Goal: Transaction & Acquisition: Purchase product/service

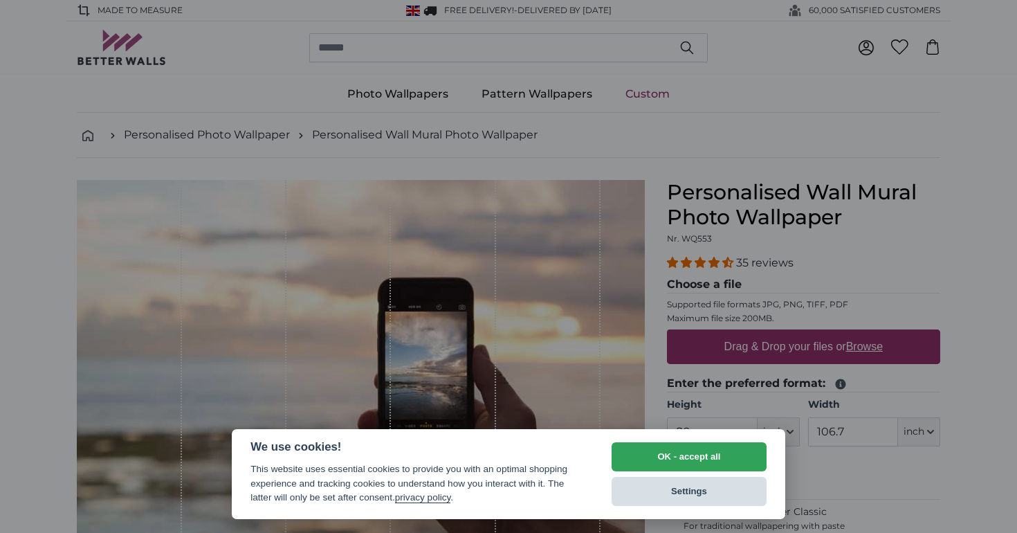
click at [647, 495] on button "Settings" at bounding box center [689, 491] width 155 height 29
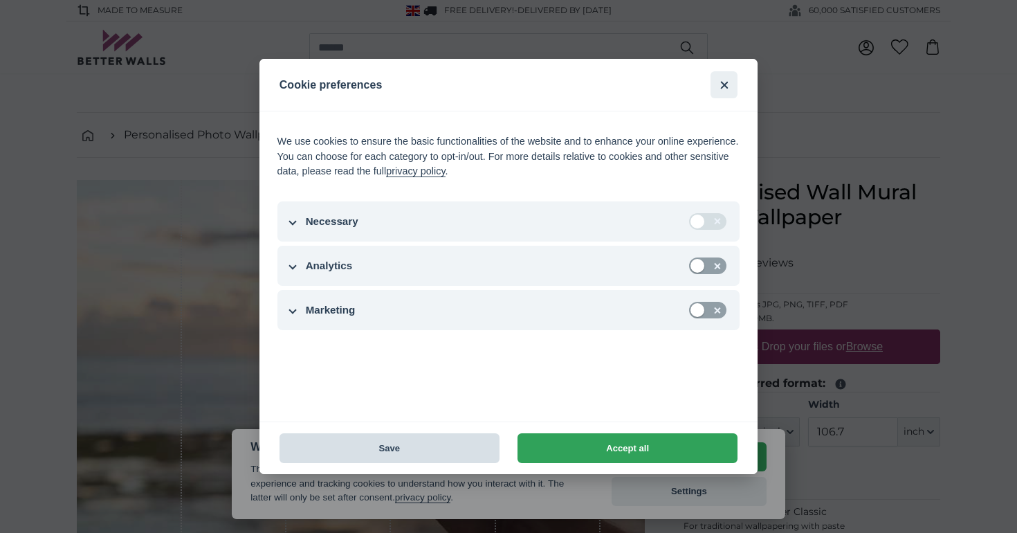
click at [446, 453] on button "Save" at bounding box center [390, 448] width 220 height 30
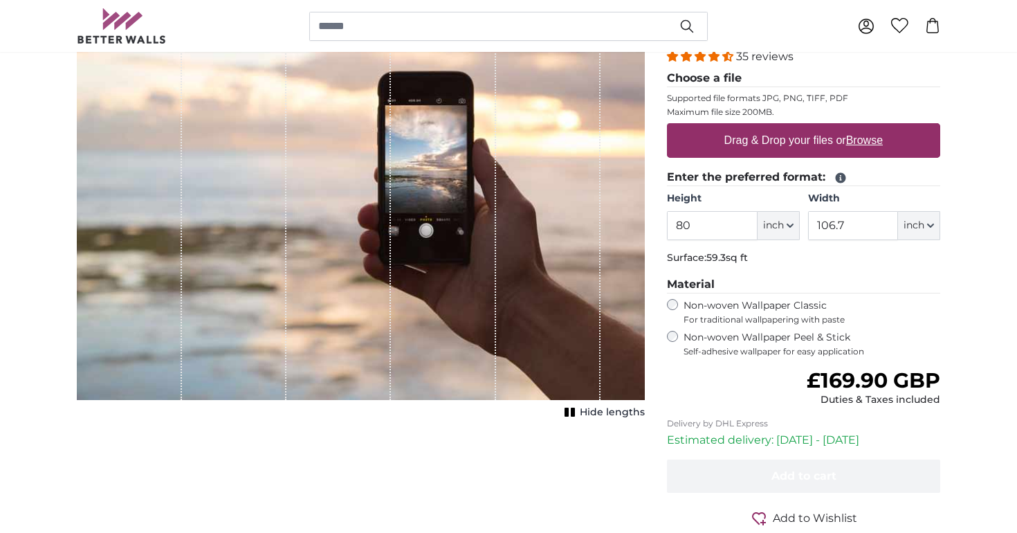
scroll to position [218, 0]
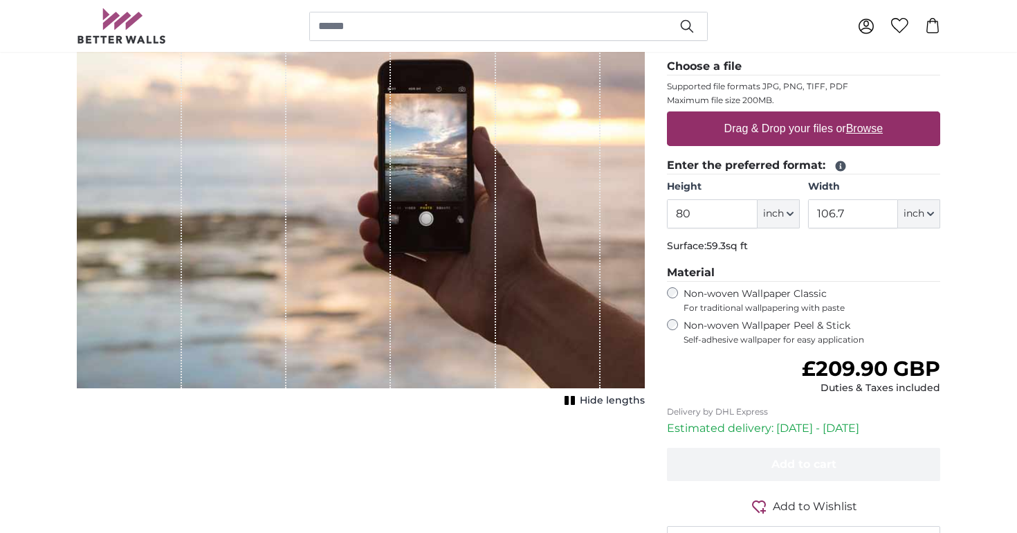
click at [673, 283] on fieldset "Material Non-woven Wallpaper Classic For traditional wallpapering with paste No…" at bounding box center [803, 304] width 273 height 81
click at [730, 223] on input "80" at bounding box center [712, 213] width 90 height 29
click at [794, 254] on fieldset "Enter the preferred format: Height 80 ft inch Centimeter (cm) Inches (inch) Fee…" at bounding box center [803, 208] width 273 height 102
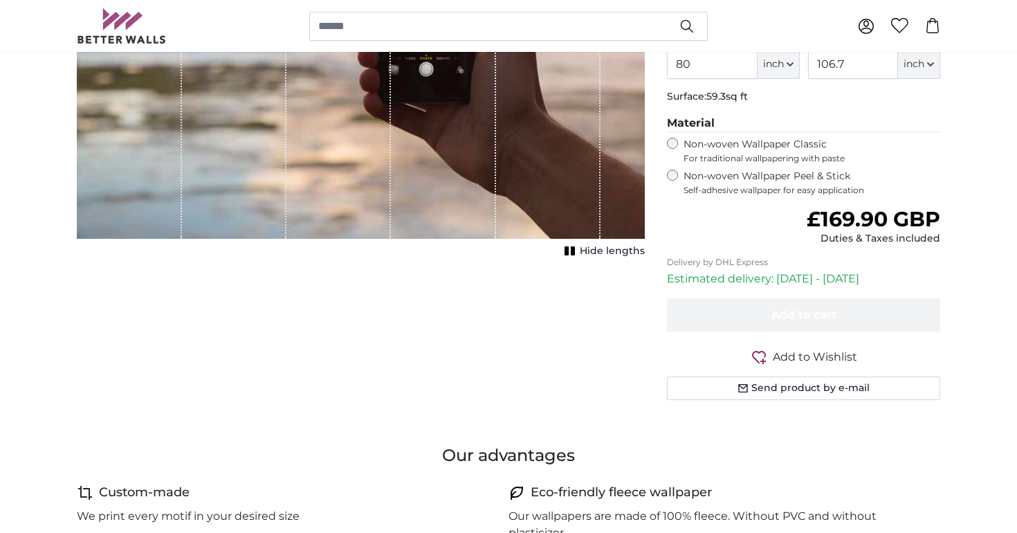
scroll to position [368, 0]
click at [603, 253] on span "Hide lengths" at bounding box center [612, 251] width 65 height 14
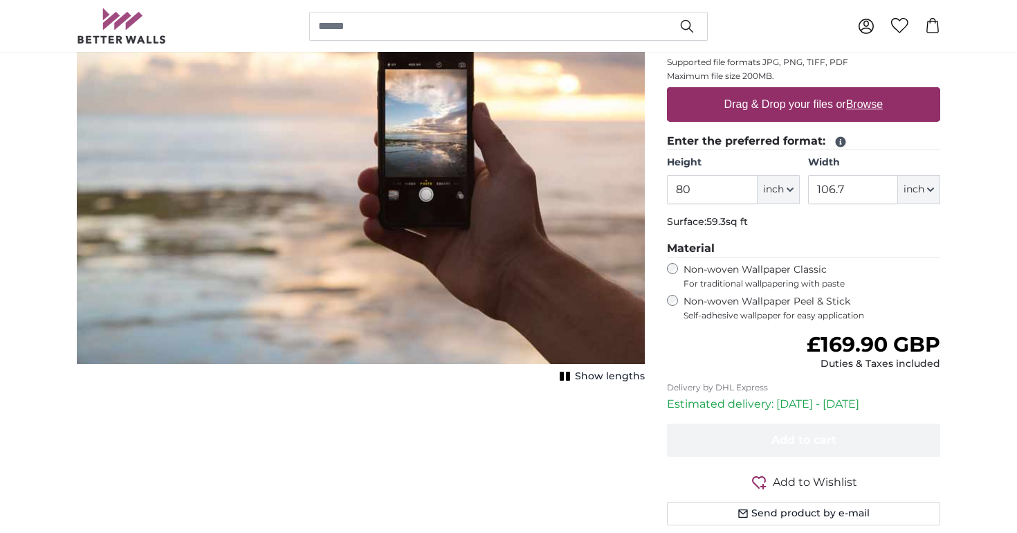
scroll to position [240, 0]
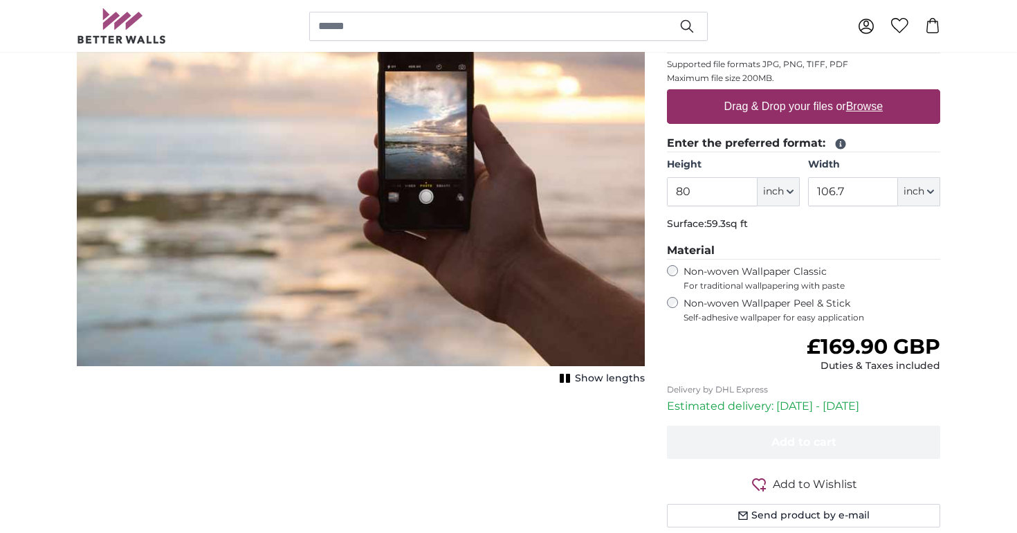
click at [581, 376] on span "Show lengths" at bounding box center [610, 379] width 70 height 14
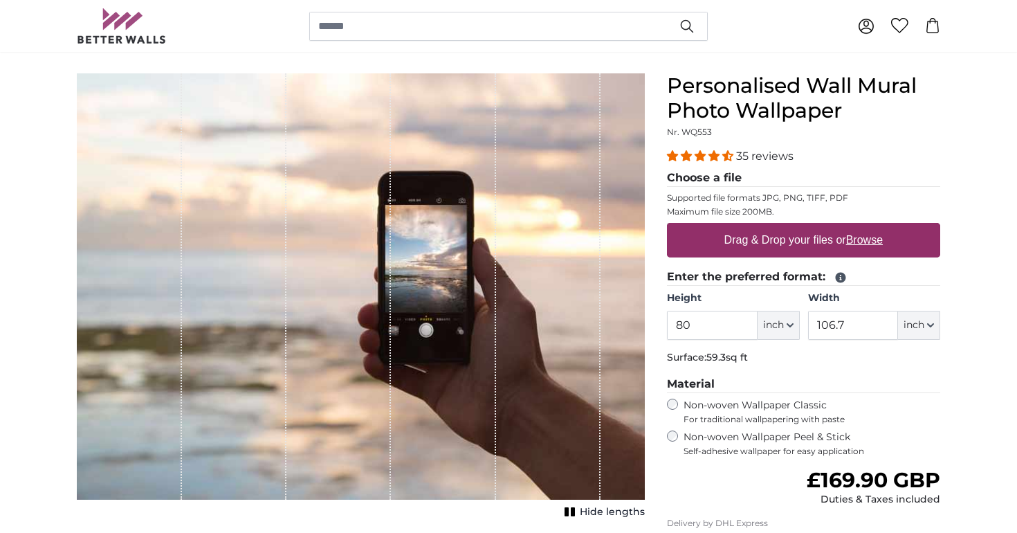
scroll to position [104, 0]
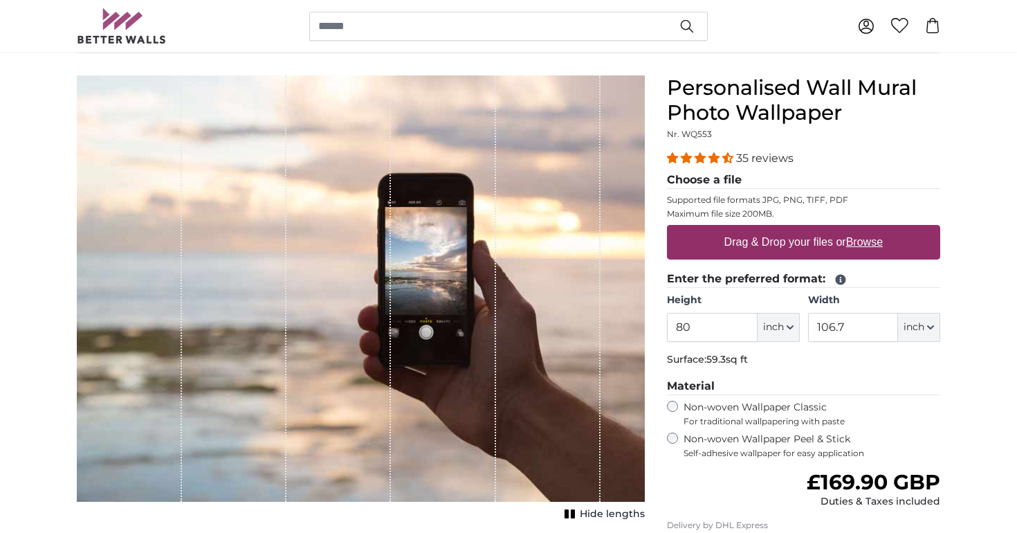
click at [792, 240] on label "Drag & Drop your files or Browse" at bounding box center [803, 242] width 169 height 28
click at [792, 229] on input "Drag & Drop your files or Browse" at bounding box center [803, 227] width 273 height 4
type input "**********"
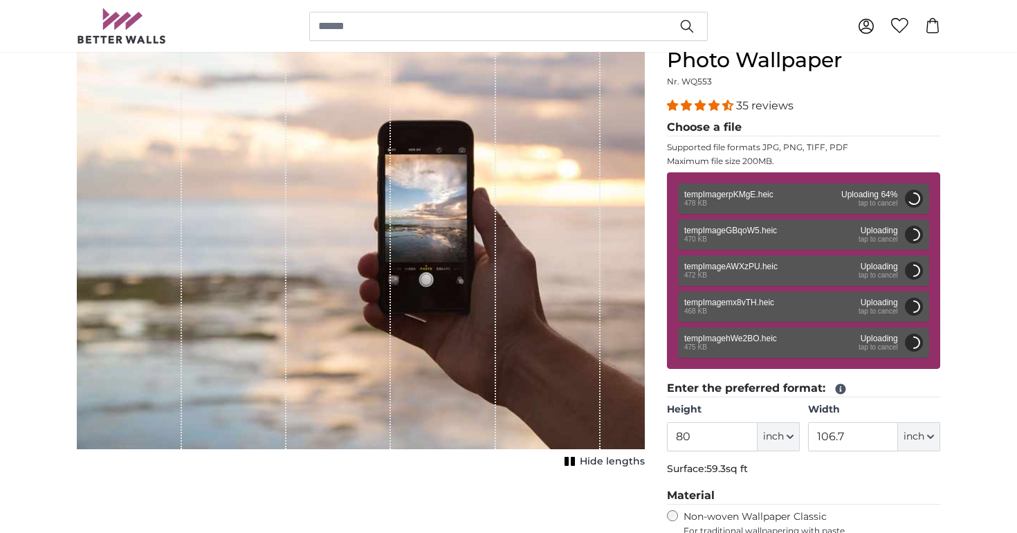
scroll to position [153, 0]
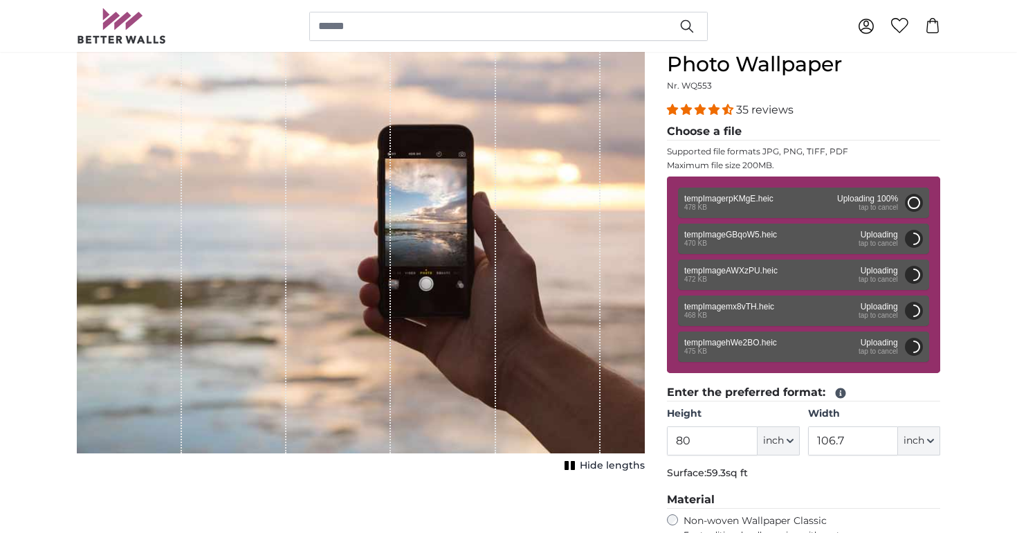
type input "46.5"
type input "69.7"
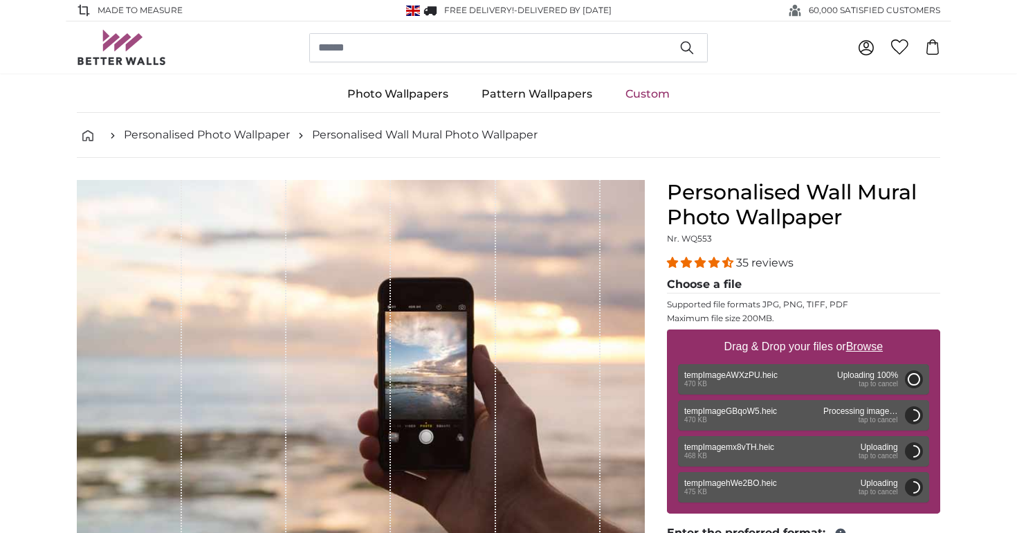
type input "46.5"
type input "69.7"
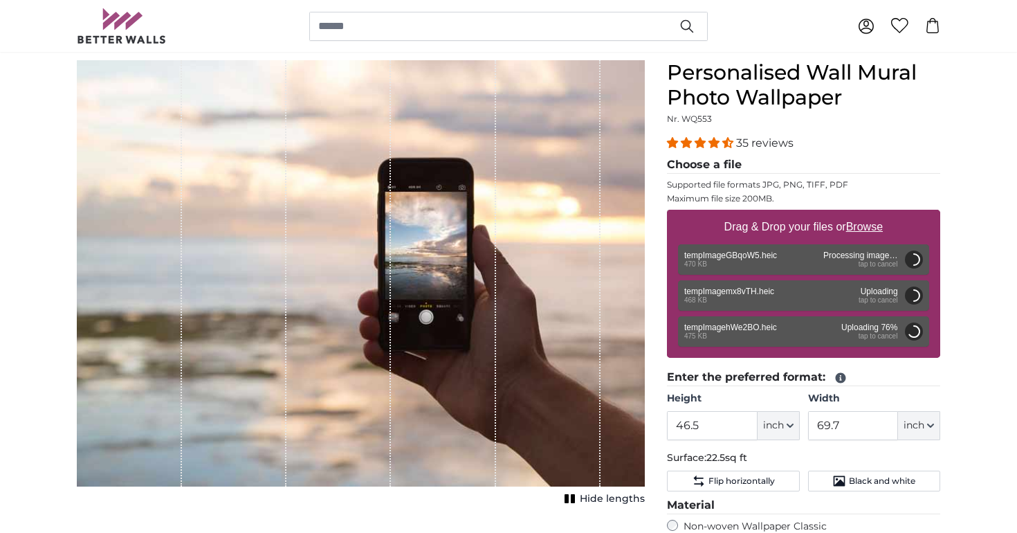
scroll to position [129, 0]
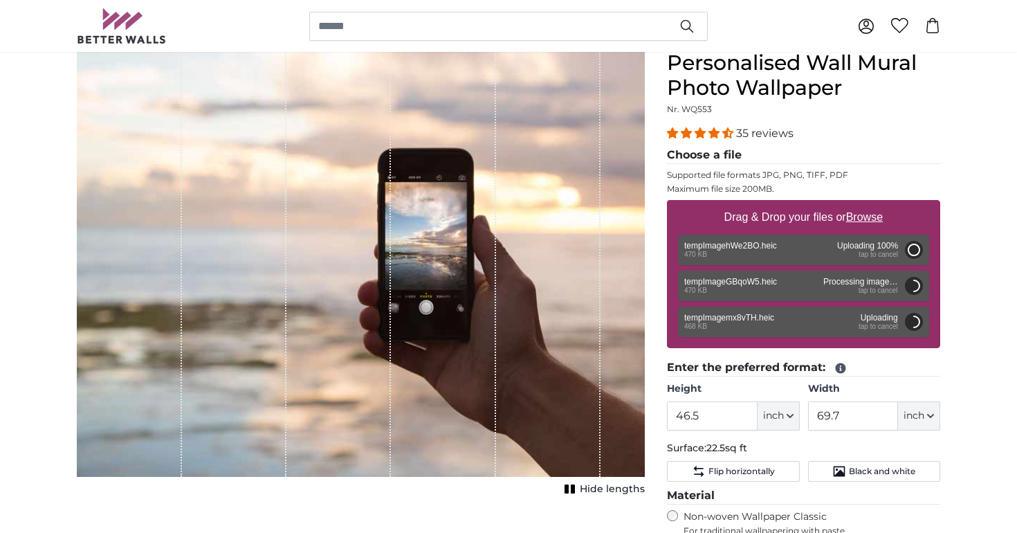
type input "46.5"
type input "69.7"
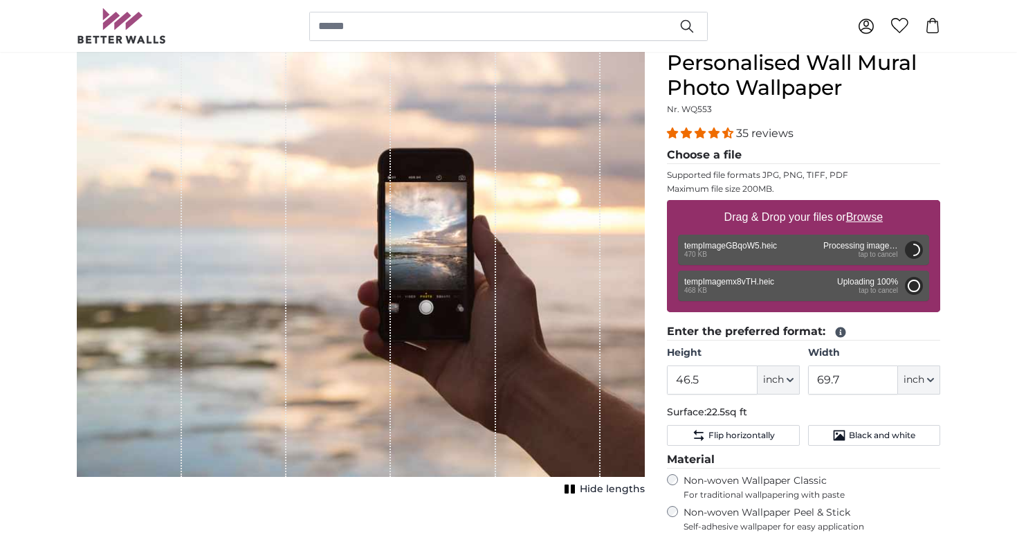
click at [777, 374] on span "inch" at bounding box center [773, 380] width 21 height 14
click at [734, 378] on input "46.5" at bounding box center [712, 379] width 90 height 29
click at [715, 378] on input "46.5" at bounding box center [712, 379] width 90 height 29
type input "46.5"
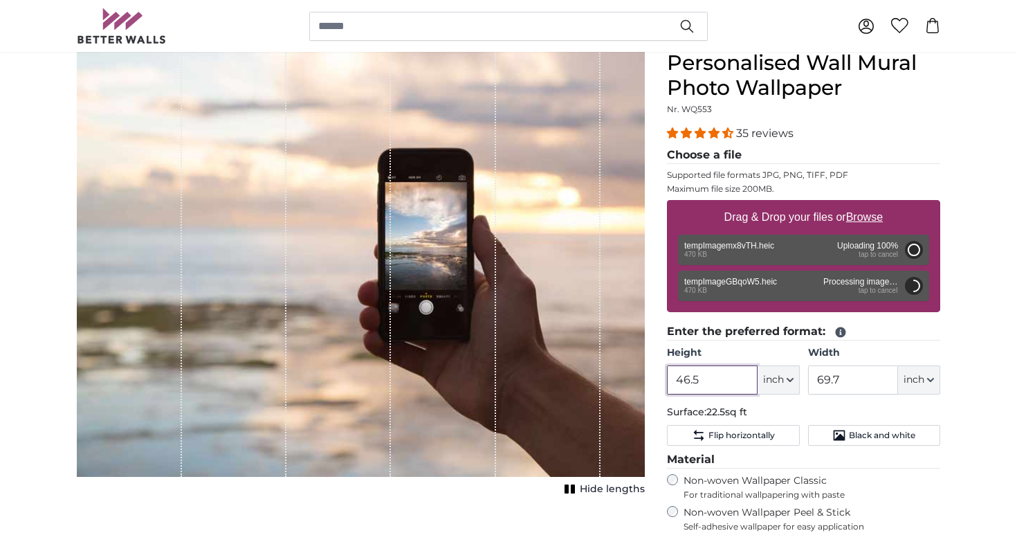
type input "69.7"
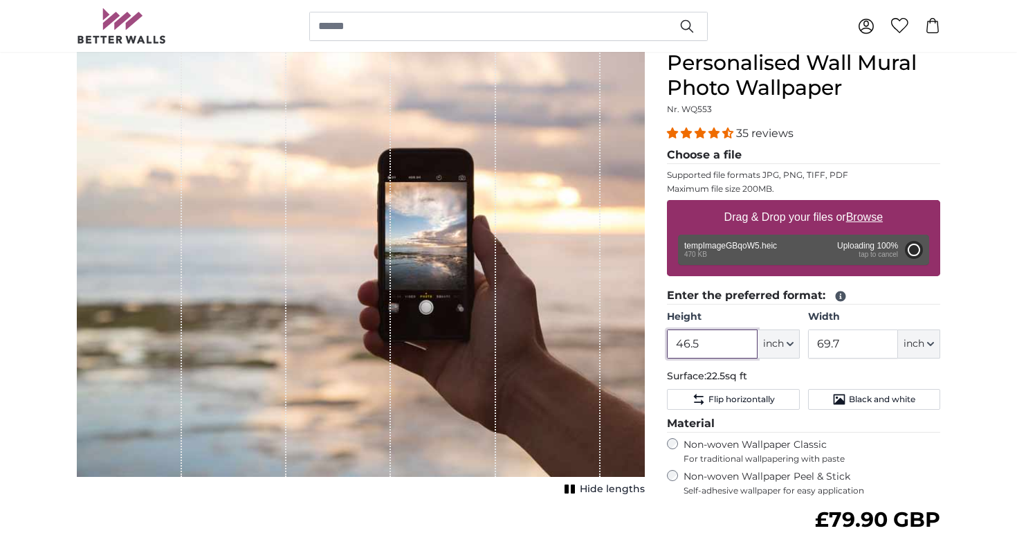
type input "46.5"
type input "69.7"
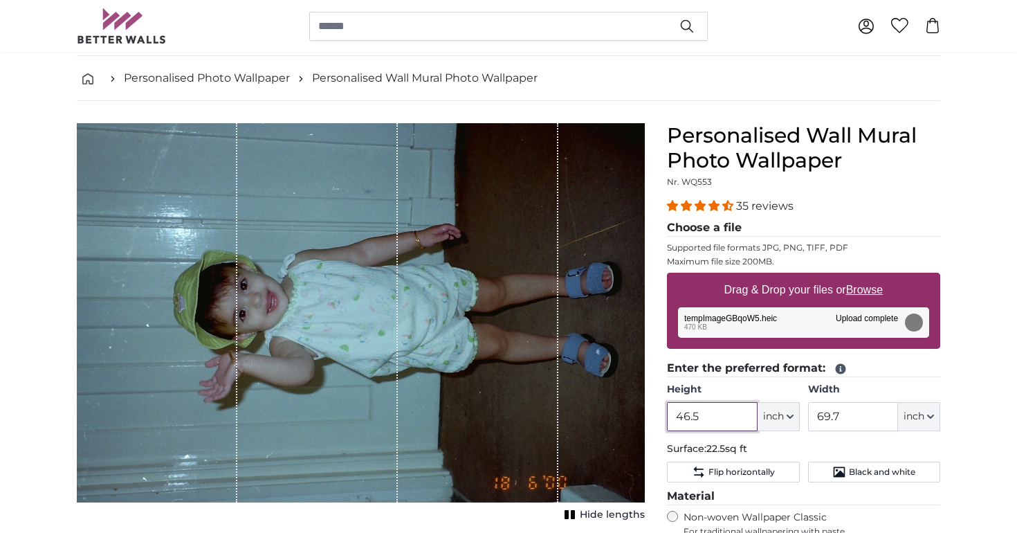
scroll to position [82, 0]
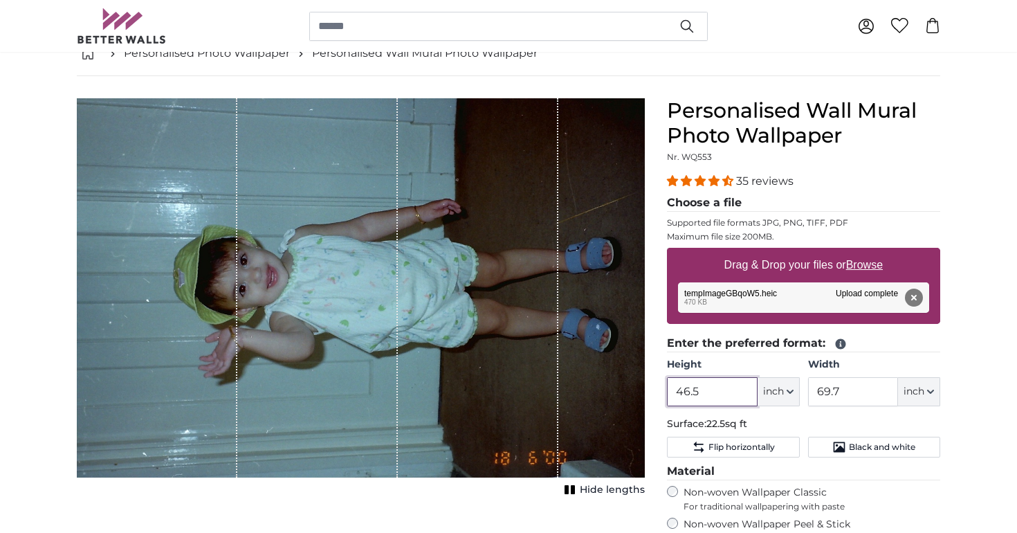
click at [698, 380] on input "46.5" at bounding box center [712, 391] width 90 height 29
click at [836, 443] on icon "Black and white" at bounding box center [839, 447] width 14 height 14
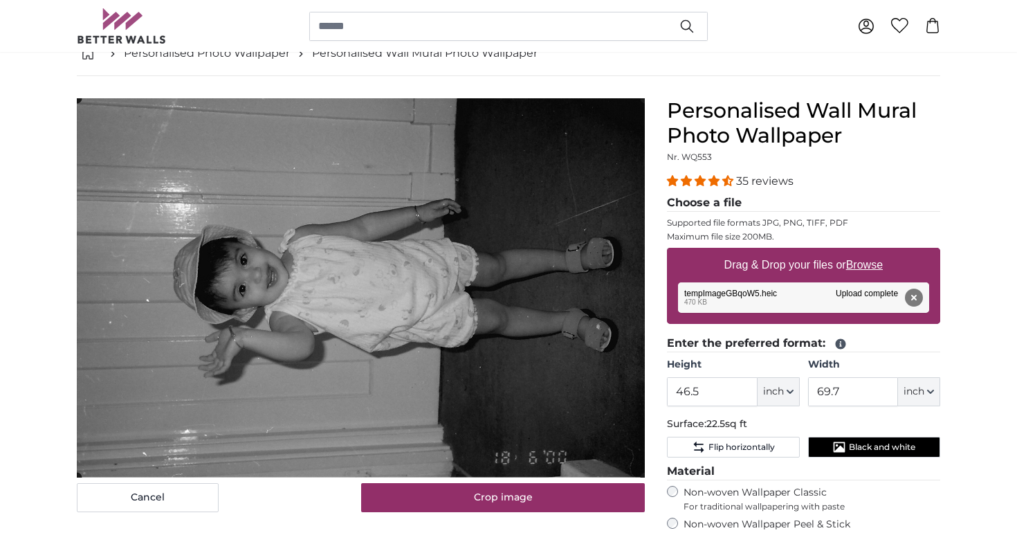
click at [836, 443] on icon "Black and white" at bounding box center [839, 447] width 14 height 14
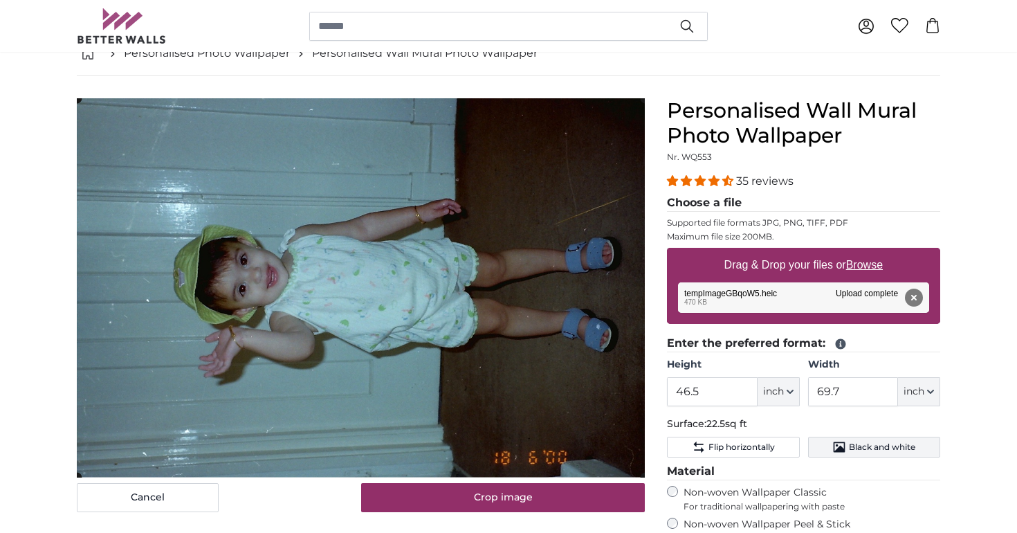
click at [836, 443] on icon "Black and white" at bounding box center [839, 447] width 14 height 14
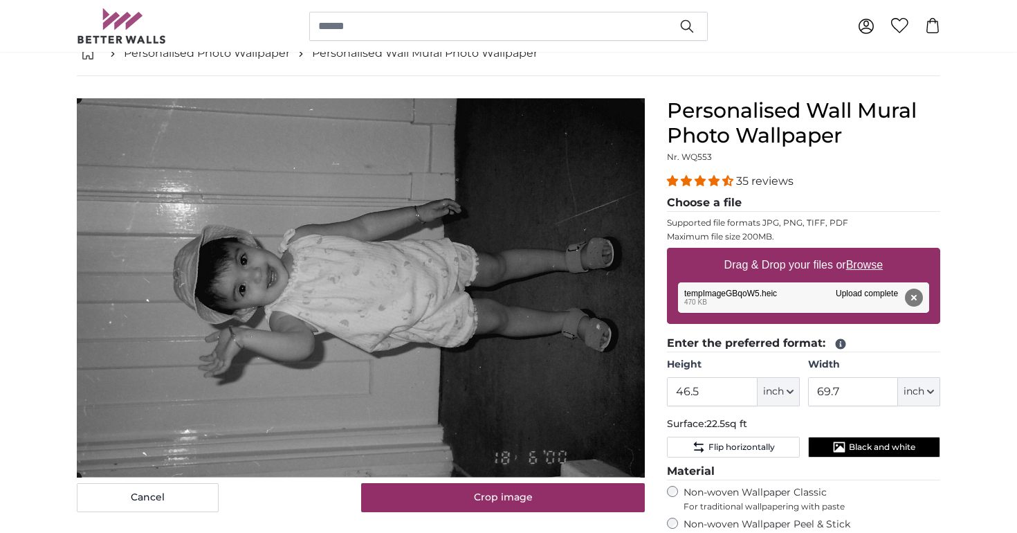
click at [836, 443] on icon "Black and white" at bounding box center [839, 447] width 14 height 14
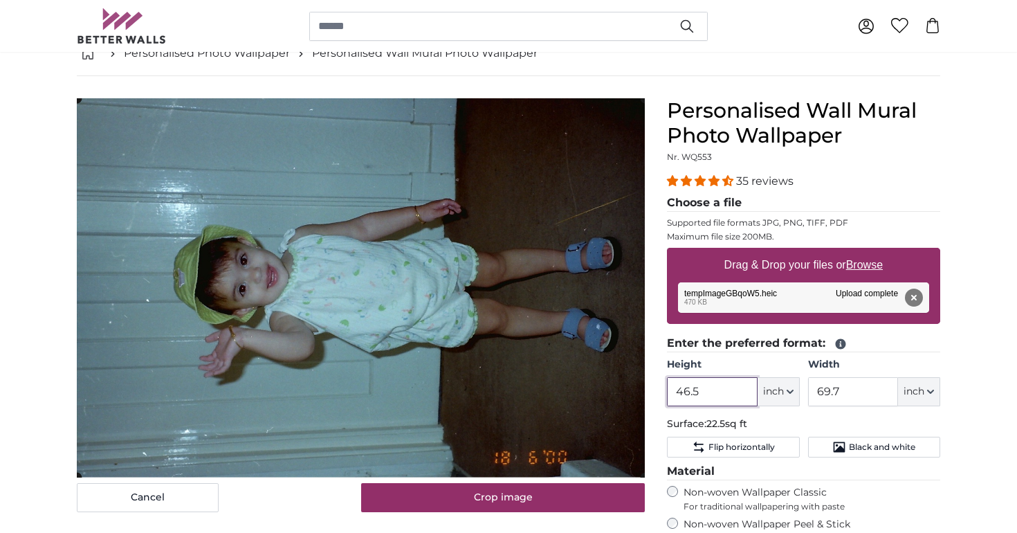
click at [733, 392] on input "46.5" at bounding box center [712, 391] width 90 height 29
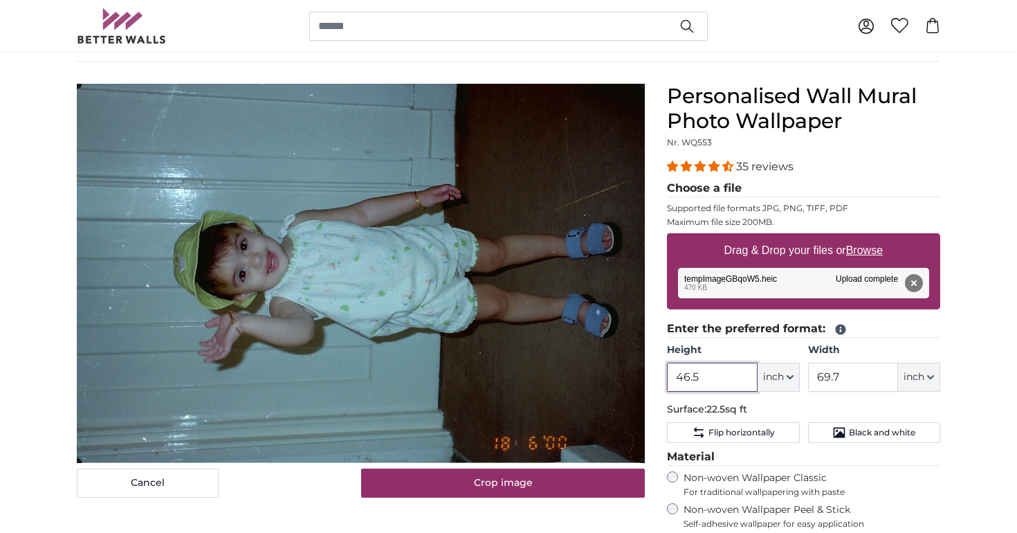
scroll to position [93, 0]
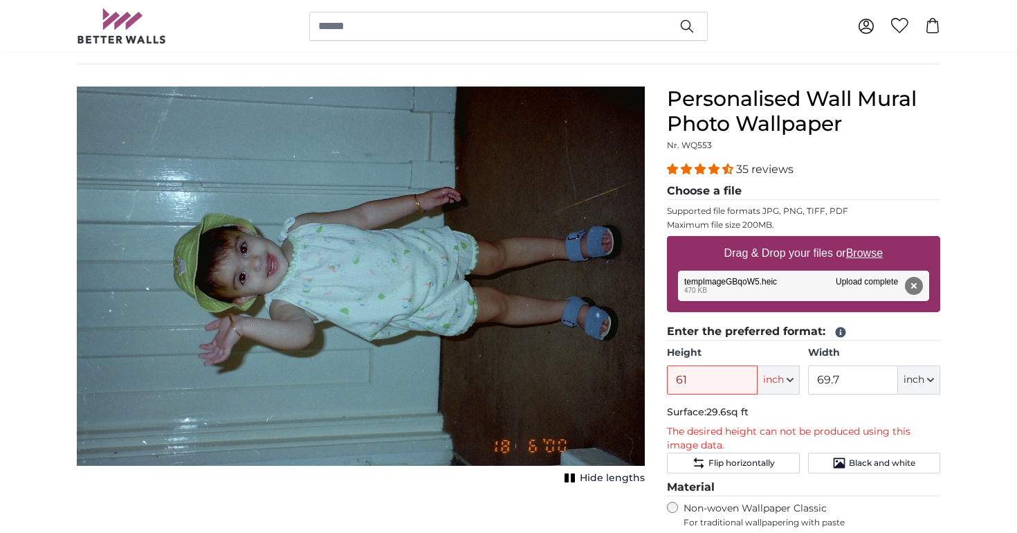
click at [774, 384] on span "inch" at bounding box center [773, 380] width 21 height 14
click at [758, 420] on link "Centimeter (cm)" at bounding box center [778, 416] width 122 height 25
type input "118.2"
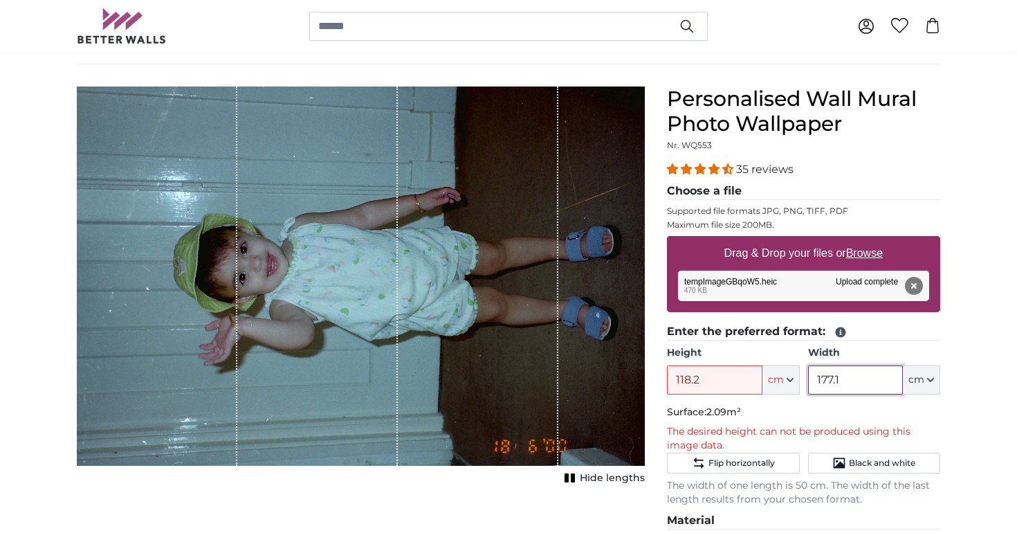
click at [845, 377] on input "177.1" at bounding box center [855, 379] width 95 height 29
type input "1"
type input "304"
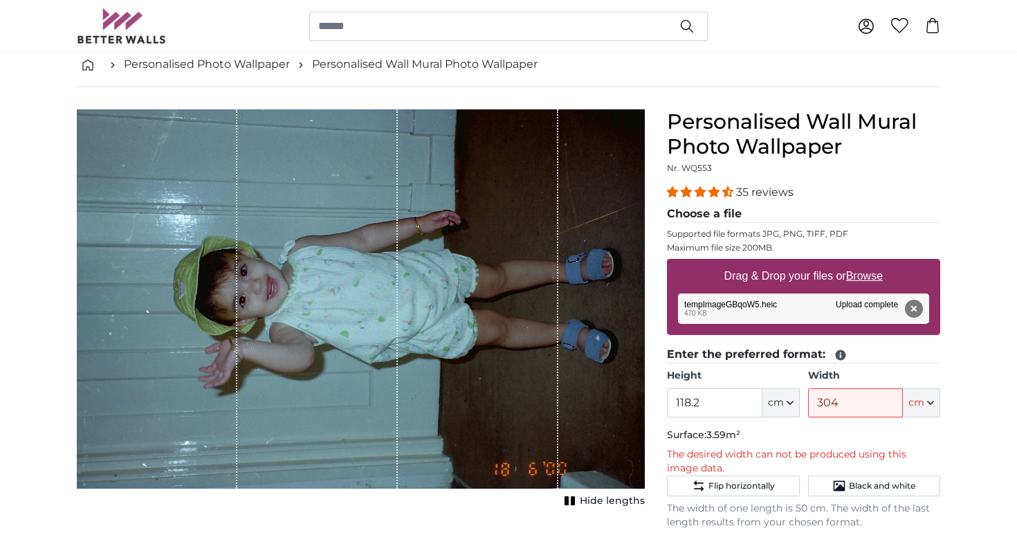
scroll to position [64, 0]
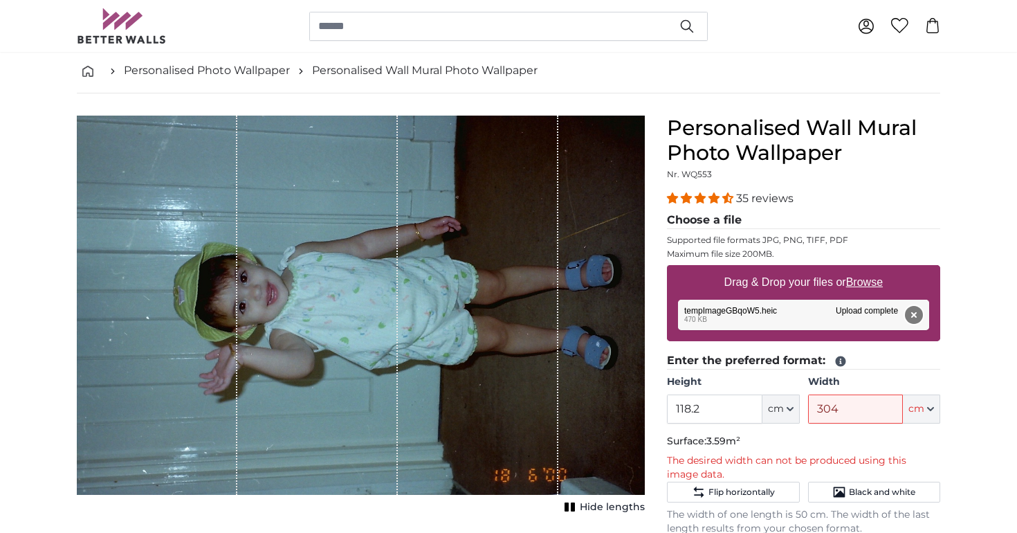
click at [915, 311] on button "Remove" at bounding box center [914, 315] width 18 height 18
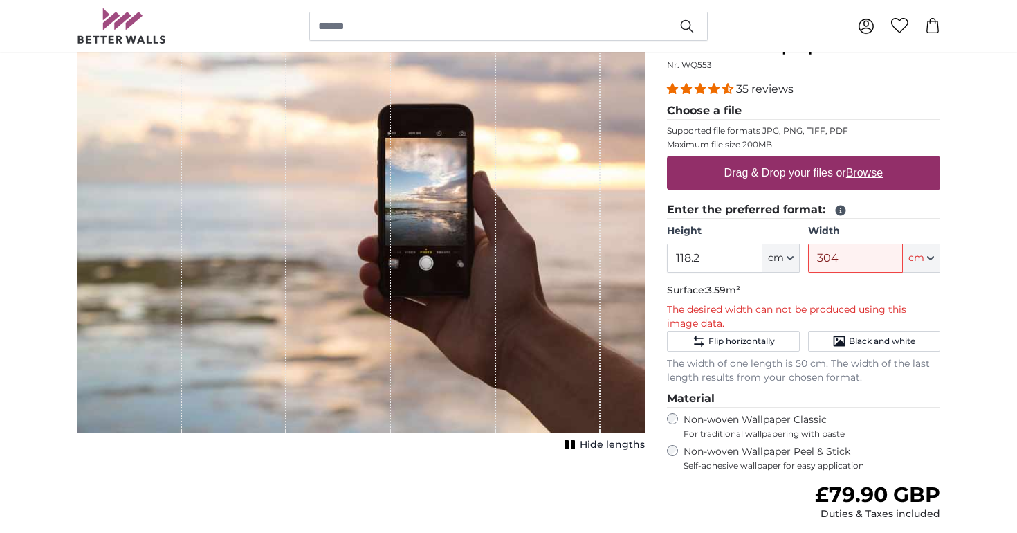
scroll to position [176, 0]
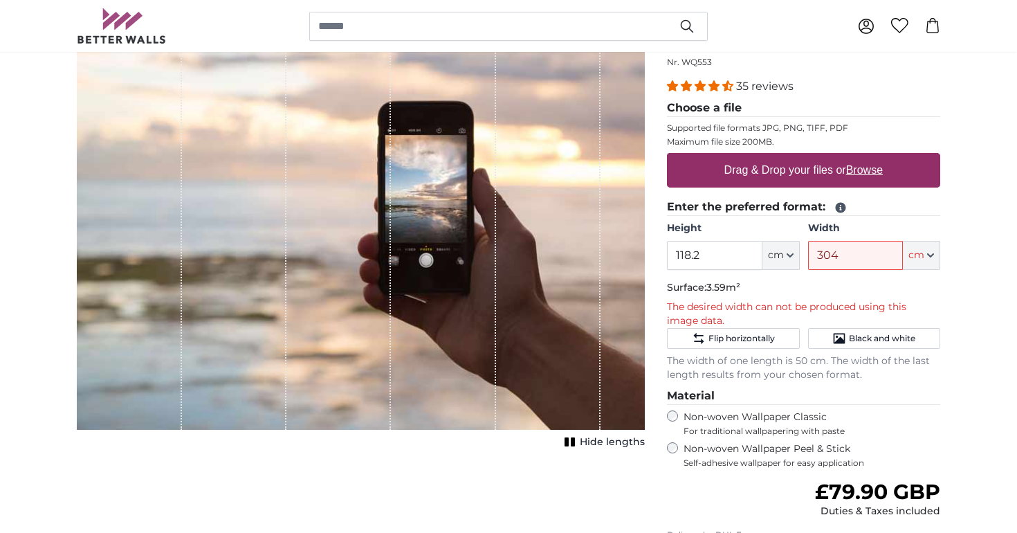
click at [892, 278] on fieldset "Enter the preferred format: Height 118.2 ft cm Centimeter (cm) Inches (inch) Fe…" at bounding box center [803, 290] width 273 height 183
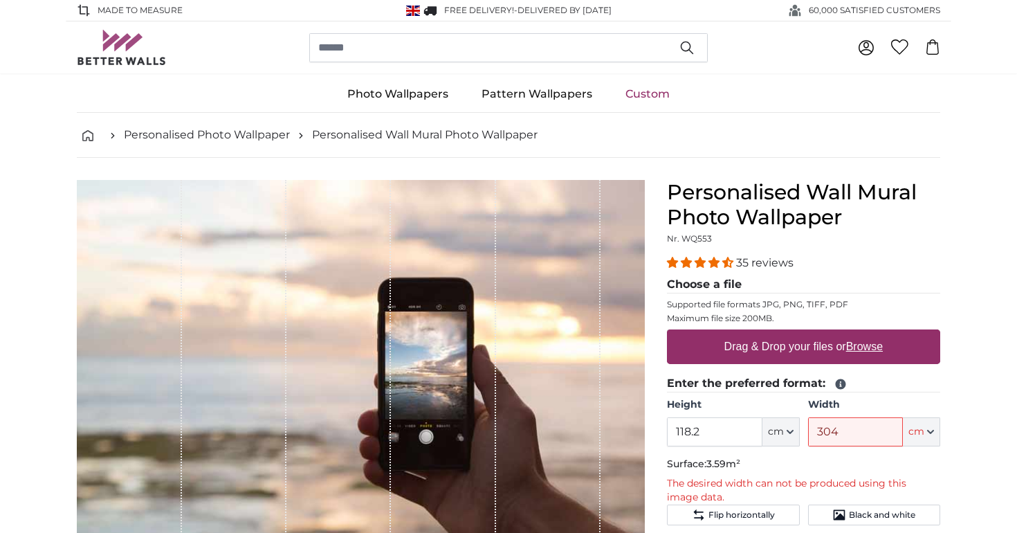
scroll to position [0, 0]
